Goal: Transaction & Acquisition: Purchase product/service

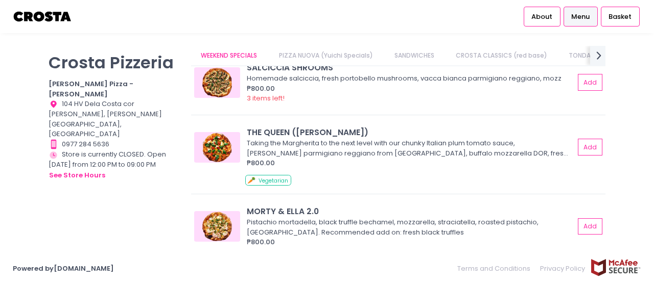
scroll to position [153, 0]
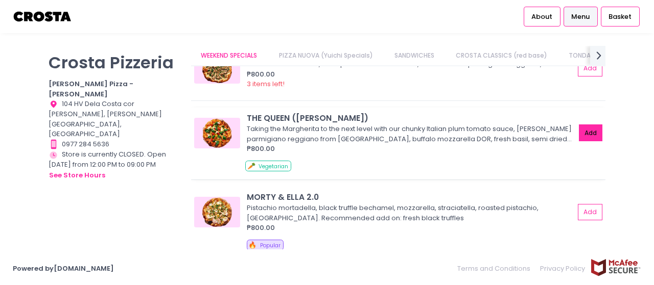
click at [584, 134] on button "Add" at bounding box center [590, 133] width 23 height 17
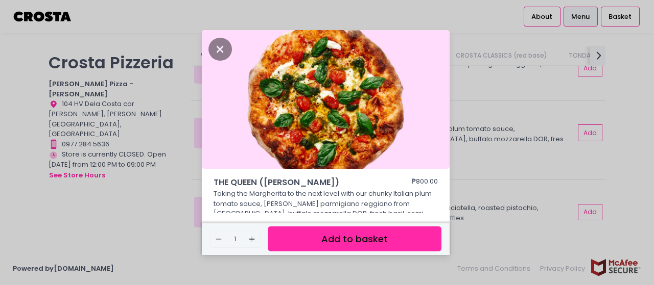
click at [338, 242] on button "Add to basket" at bounding box center [355, 239] width 174 height 25
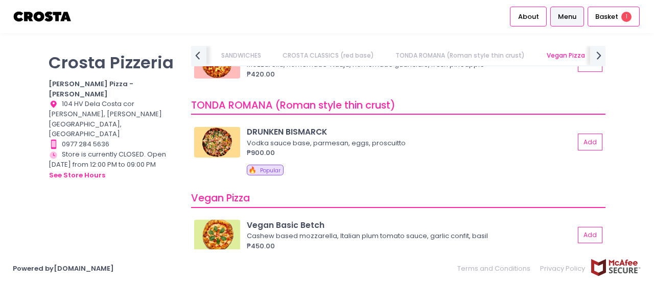
scroll to position [715, 0]
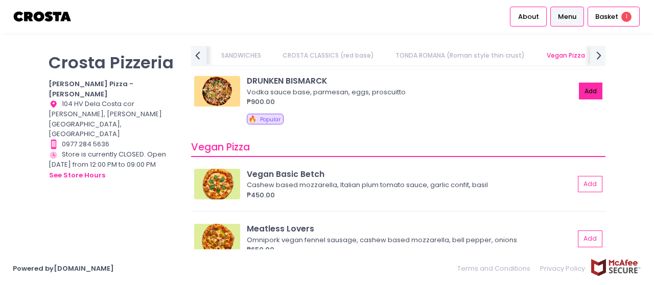
click at [584, 90] on button "Add" at bounding box center [590, 91] width 23 height 17
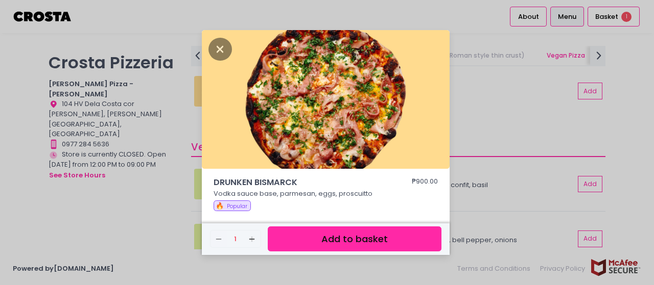
click at [327, 241] on button "Add to basket" at bounding box center [355, 239] width 174 height 25
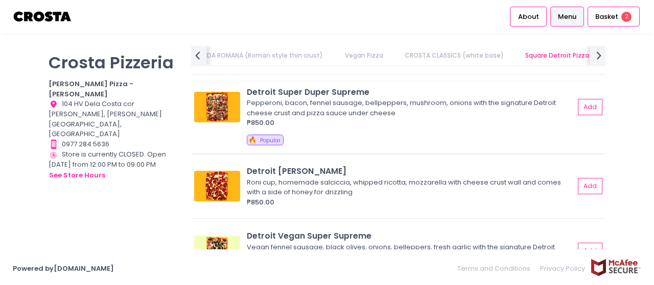
scroll to position [1379, 0]
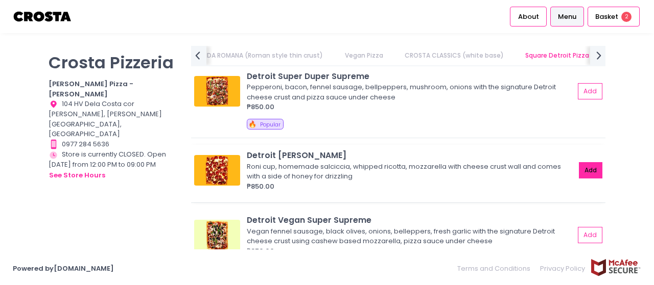
click at [582, 168] on button "Add" at bounding box center [590, 170] width 23 height 17
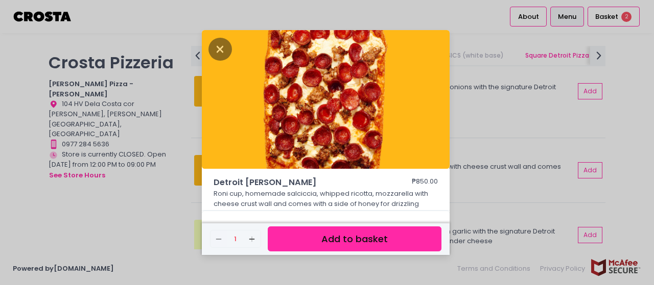
click at [354, 237] on button "Add to basket" at bounding box center [355, 239] width 174 height 25
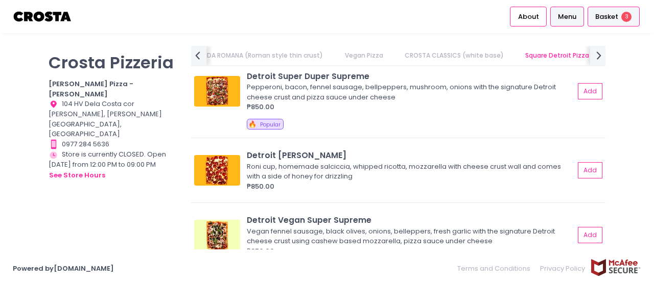
click at [606, 17] on span "Basket" at bounding box center [606, 17] width 23 height 10
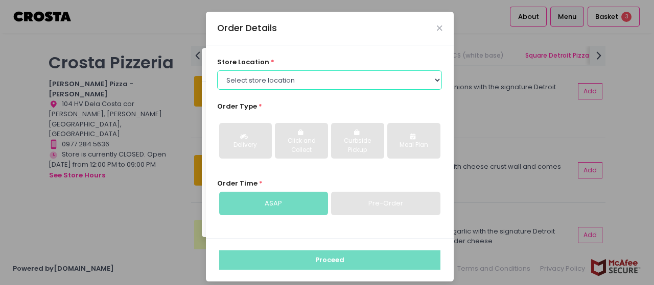
click at [324, 76] on select "Select store location [PERSON_NAME] Pizza - [PERSON_NAME] Pizza - [GEOGRAPHIC_D…" at bounding box center [329, 79] width 225 height 19
select select "5fabb2e53664a8677beaeb89"
click at [217, 70] on select "Select store location [PERSON_NAME] Pizza - [PERSON_NAME] Pizza - [GEOGRAPHIC_D…" at bounding box center [329, 79] width 225 height 19
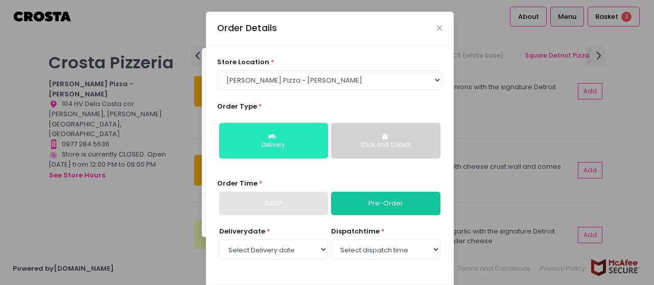
click at [287, 142] on div "Delivery" at bounding box center [273, 145] width 94 height 9
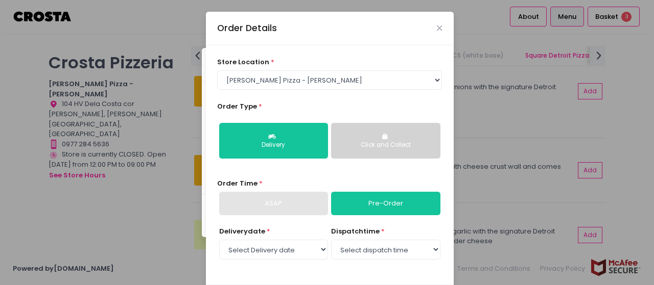
click at [357, 201] on link "Pre-Order" at bounding box center [385, 203] width 109 height 23
click at [306, 250] on select "Select Delivery date [DATE] [DATE] [DATE] [DATE] [DATE] [DATE]" at bounding box center [273, 249] width 109 height 19
select select "[DATE]"
click at [219, 240] on select "Select Delivery date [DATE] [DATE] [DATE] [DATE] [DATE] [DATE]" at bounding box center [273, 249] width 109 height 19
click at [371, 250] on select "Select dispatch time 12:00 PM - 12:30 PM 12:30 PM - 01:00 PM 01:00 PM - 01:30 P…" at bounding box center [385, 249] width 109 height 19
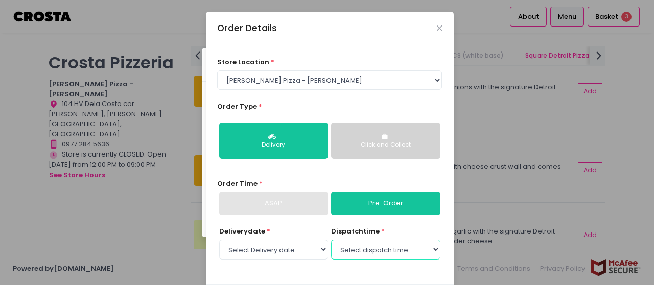
select select "12:00"
click at [331, 240] on select "Select dispatch time 12:00 PM - 12:30 PM 12:30 PM - 01:00 PM 01:00 PM - 01:30 P…" at bounding box center [385, 249] width 109 height 19
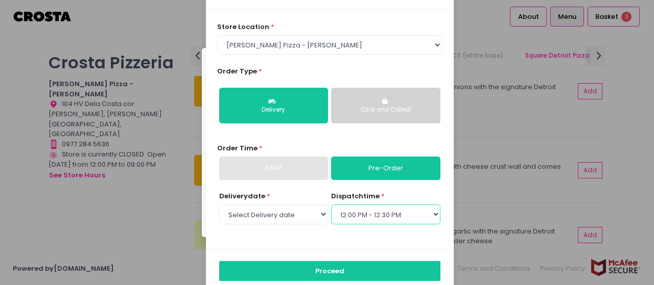
scroll to position [53, 0]
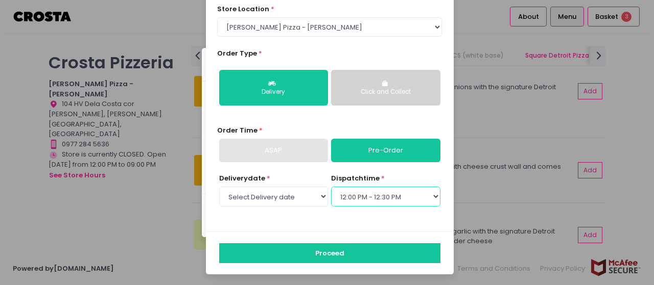
click at [356, 197] on select "Select dispatch time 12:00 PM - 12:30 PM 12:30 PM - 01:00 PM 01:00 PM - 01:30 P…" at bounding box center [385, 196] width 109 height 19
click at [376, 197] on select "Select dispatch time 12:00 PM - 12:30 PM 12:30 PM - 01:00 PM 01:00 PM - 01:30 P…" at bounding box center [385, 196] width 109 height 19
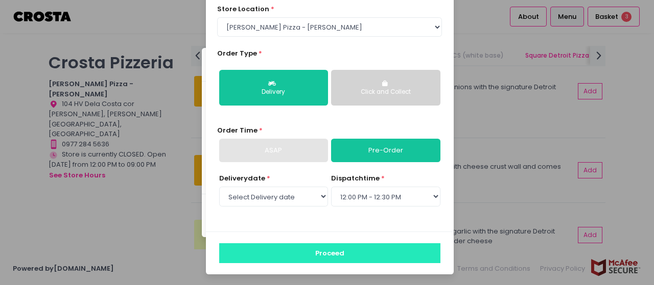
click at [327, 252] on button "Proceed" at bounding box center [329, 253] width 221 height 19
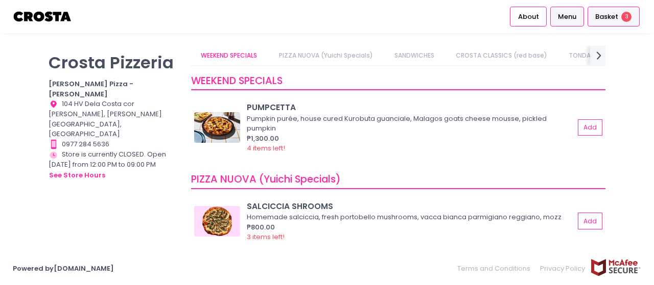
click at [603, 11] on div "Basket 3" at bounding box center [613, 17] width 52 height 20
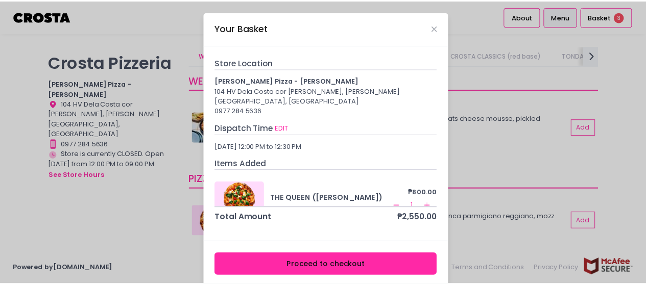
scroll to position [4, 0]
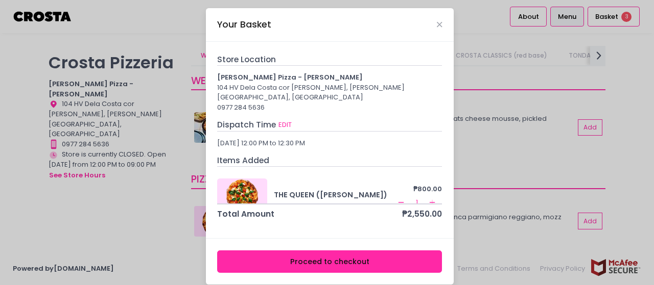
click at [317, 251] on button "Proceed to checkout" at bounding box center [329, 262] width 225 height 23
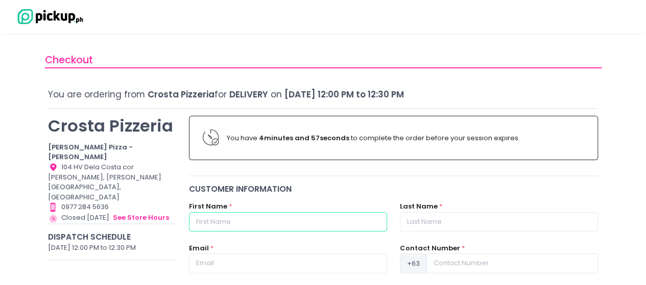
click at [301, 219] on input "text" at bounding box center [288, 221] width 198 height 19
type input "[PERSON_NAME]"
click at [422, 225] on input "text" at bounding box center [499, 221] width 198 height 19
type input "Keh"
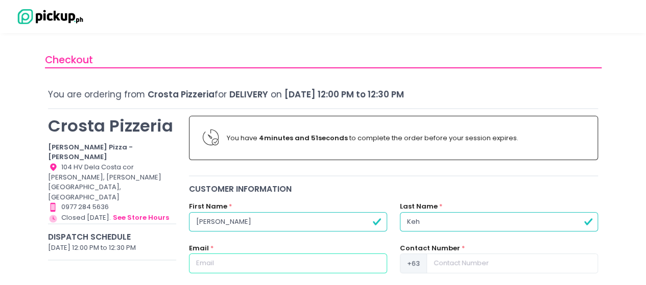
click at [294, 262] on input "text" at bounding box center [288, 263] width 198 height 19
type input "[EMAIL_ADDRESS][DOMAIN_NAME]"
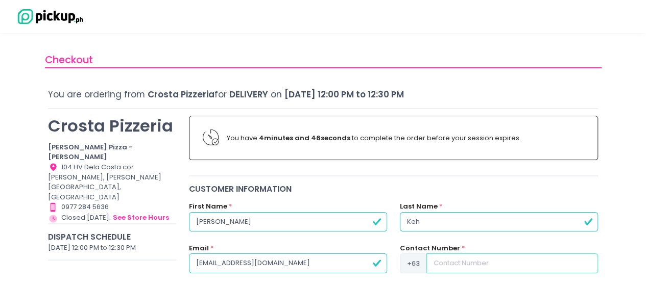
click at [468, 266] on input at bounding box center [512, 263] width 172 height 19
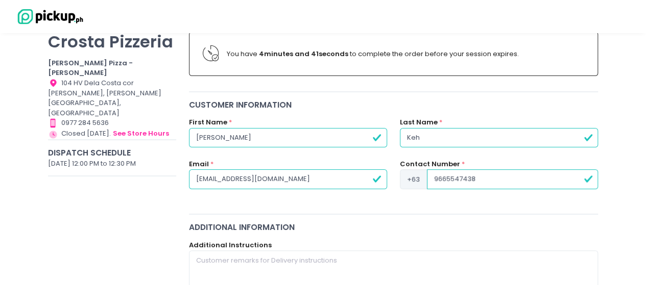
scroll to position [153, 0]
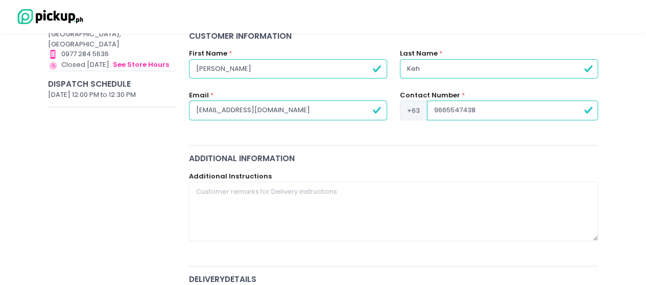
type input "9665547438"
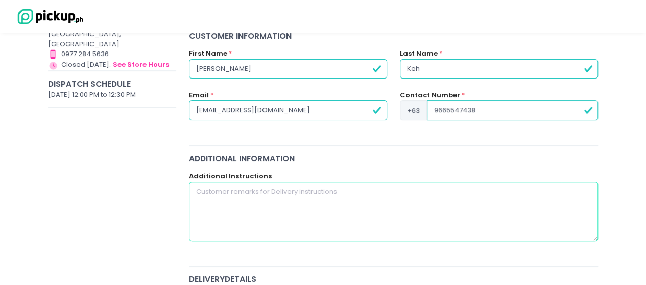
click at [286, 190] on textarea at bounding box center [394, 211] width 410 height 59
type textarea "D"
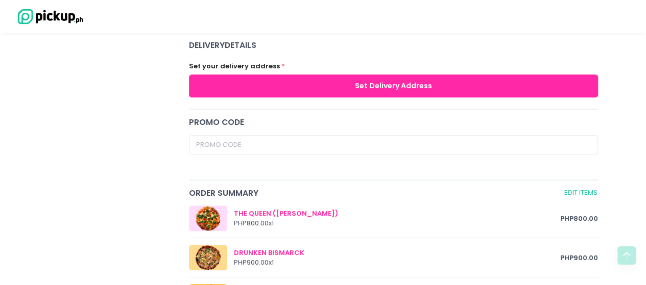
scroll to position [409, 0]
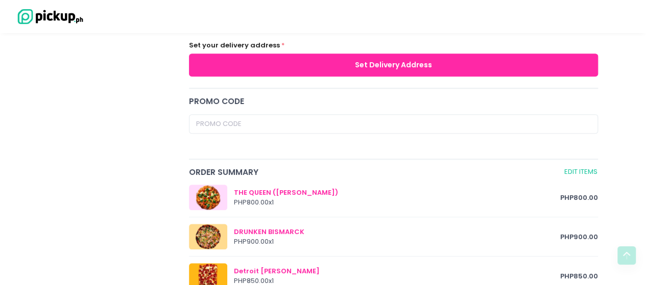
type textarea "LG Receiving Area"
click at [383, 63] on button "Set Delivery Address" at bounding box center [394, 65] width 410 height 23
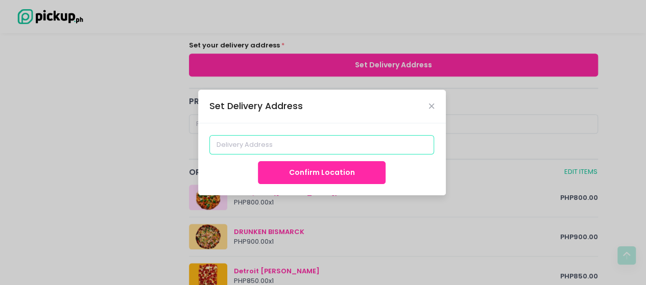
click at [302, 142] on input at bounding box center [321, 144] width 225 height 19
type input "[GEOGRAPHIC_DATA], [GEOGRAPHIC_DATA], [GEOGRAPHIC_DATA]"
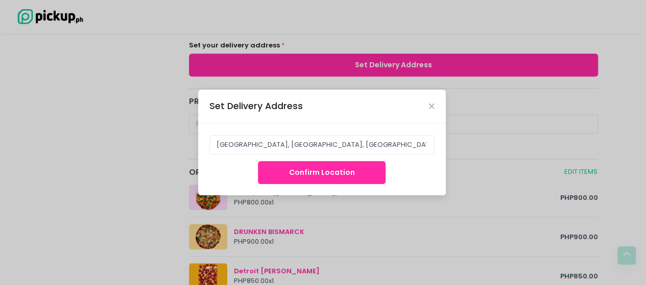
click at [318, 174] on button "Confirm Location" at bounding box center [322, 172] width 128 height 23
click at [318, 171] on button "Confirm Location" at bounding box center [322, 172] width 128 height 23
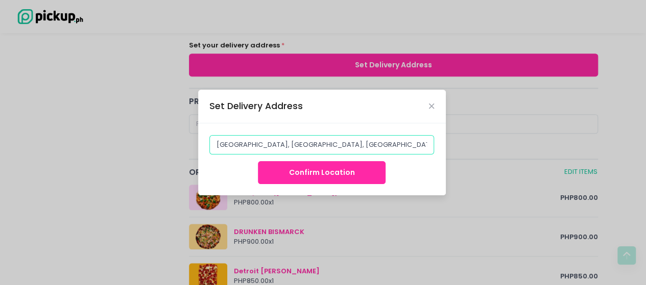
click at [281, 145] on input "[GEOGRAPHIC_DATA], [GEOGRAPHIC_DATA], [GEOGRAPHIC_DATA]" at bounding box center [321, 144] width 225 height 19
click at [400, 146] on input "[GEOGRAPHIC_DATA], [GEOGRAPHIC_DATA], [GEOGRAPHIC_DATA]" at bounding box center [321, 144] width 225 height 19
click at [344, 174] on button "Confirm Location" at bounding box center [322, 172] width 128 height 23
click at [324, 173] on button "Confirm Location" at bounding box center [322, 172] width 128 height 23
click at [323, 173] on button "Confirm Location" at bounding box center [322, 172] width 128 height 23
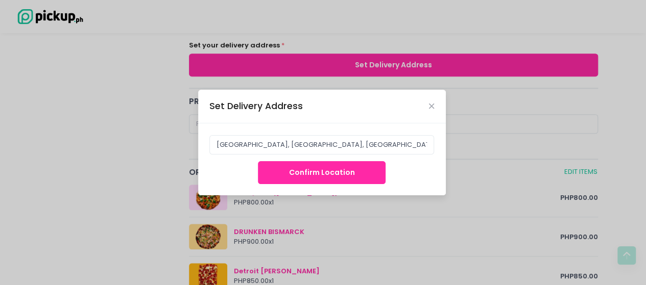
click at [323, 173] on button "Confirm Location" at bounding box center [322, 172] width 128 height 23
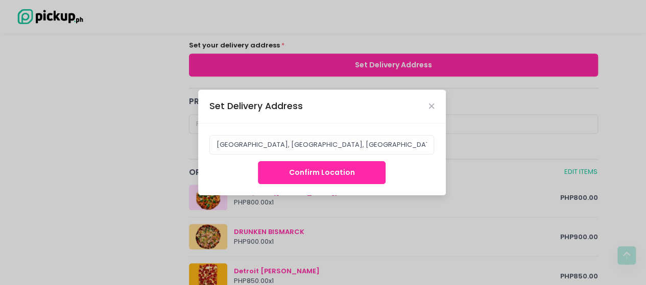
click at [300, 176] on button "Confirm Location" at bounding box center [322, 172] width 128 height 23
click at [431, 106] on icon "Close" at bounding box center [431, 107] width 5 height 8
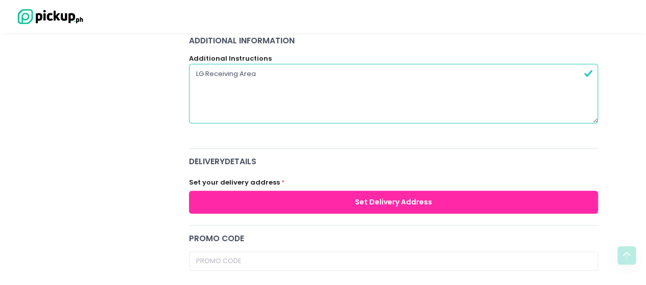
scroll to position [255, 0]
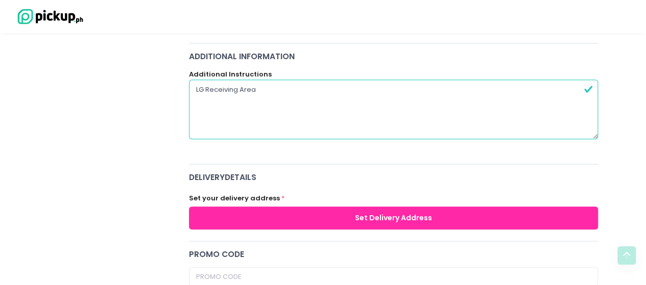
click at [398, 217] on button "Set Delivery Address" at bounding box center [394, 218] width 410 height 23
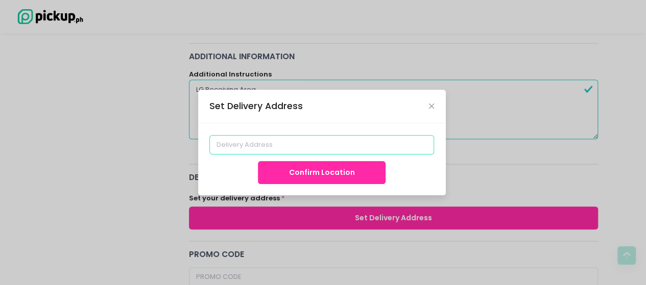
click at [323, 147] on input at bounding box center [321, 144] width 225 height 19
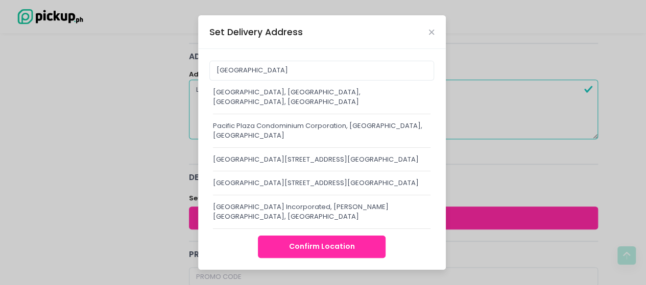
click at [307, 87] on div "[GEOGRAPHIC_DATA], [GEOGRAPHIC_DATA], [GEOGRAPHIC_DATA], [GEOGRAPHIC_DATA]" at bounding box center [322, 97] width 218 height 20
type input "[GEOGRAPHIC_DATA], [GEOGRAPHIC_DATA], [GEOGRAPHIC_DATA], [GEOGRAPHIC_DATA]"
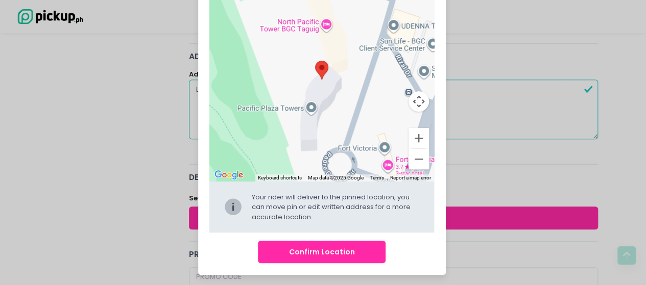
scroll to position [106, 0]
click at [341, 252] on button "Confirm Location" at bounding box center [322, 252] width 128 height 23
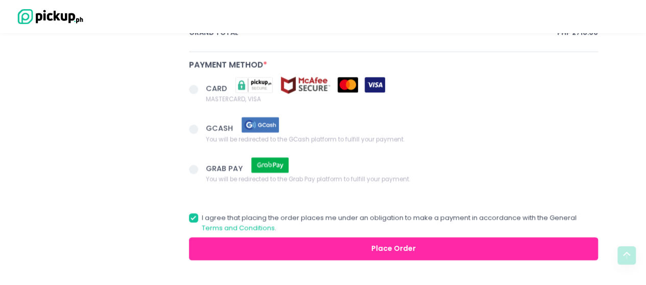
scroll to position [801, 0]
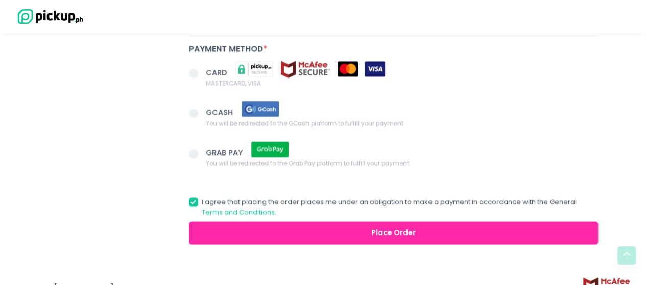
click at [195, 109] on span at bounding box center [193, 113] width 9 height 9
click at [202, 108] on input "GCASH You will be redirected to the GCash platform to fulfill your payment." at bounding box center [205, 111] width 7 height 7
click at [387, 224] on button "Place Order" at bounding box center [394, 233] width 410 height 23
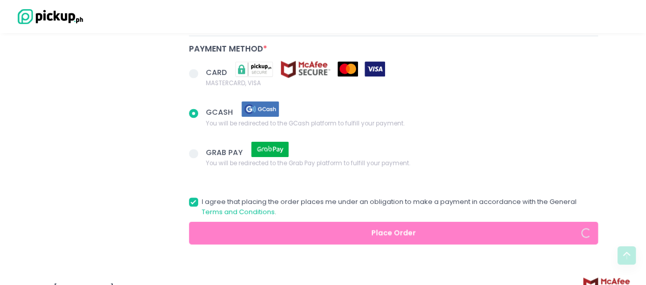
radio input "true"
